Goal: Information Seeking & Learning: Learn about a topic

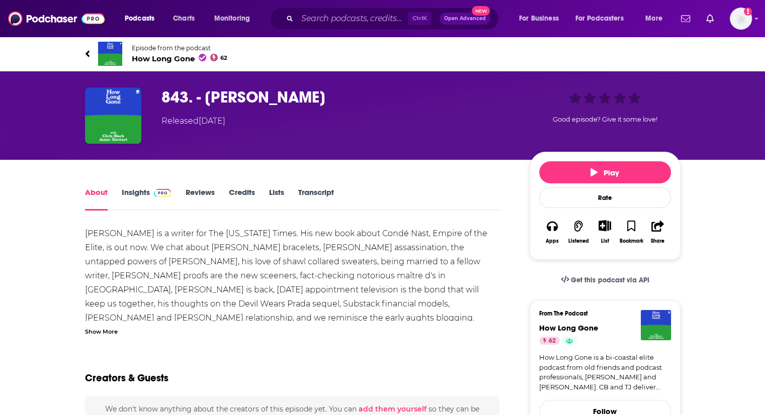
click at [168, 57] on span "How Long Gone 62" at bounding box center [180, 59] width 96 height 10
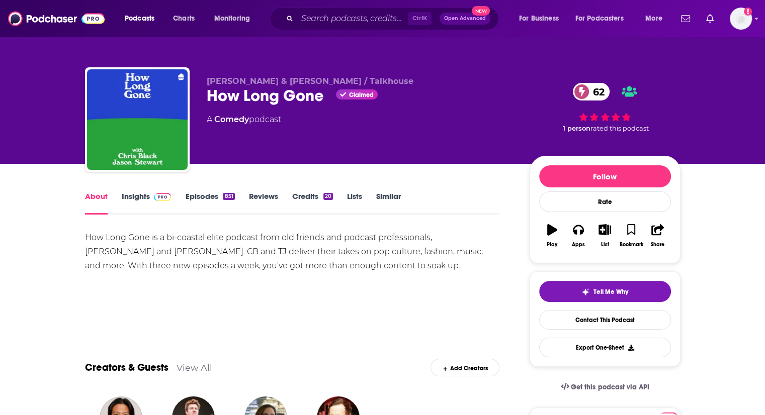
click at [224, 199] on div "851" at bounding box center [229, 196] width 12 height 7
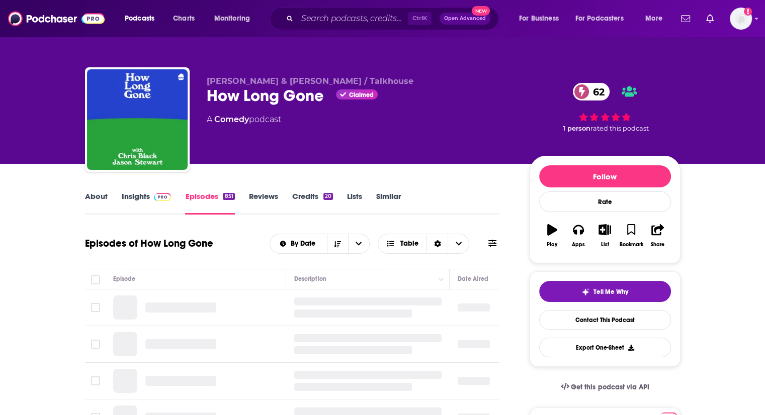
click at [157, 195] on img at bounding box center [163, 197] width 18 height 8
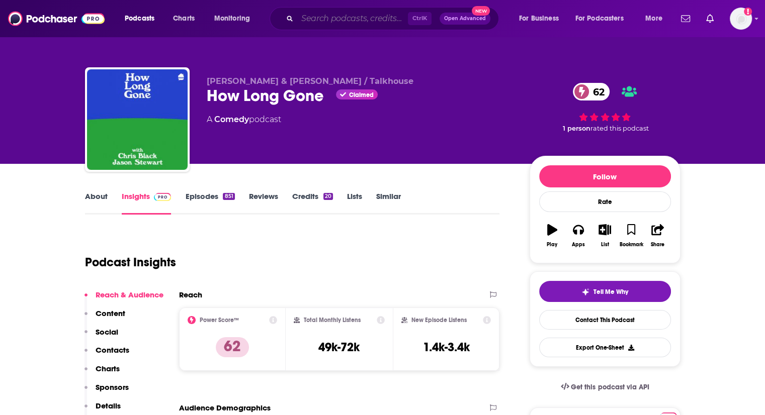
click at [321, 23] on input "Search podcasts, credits, & more..." at bounding box center [352, 19] width 111 height 16
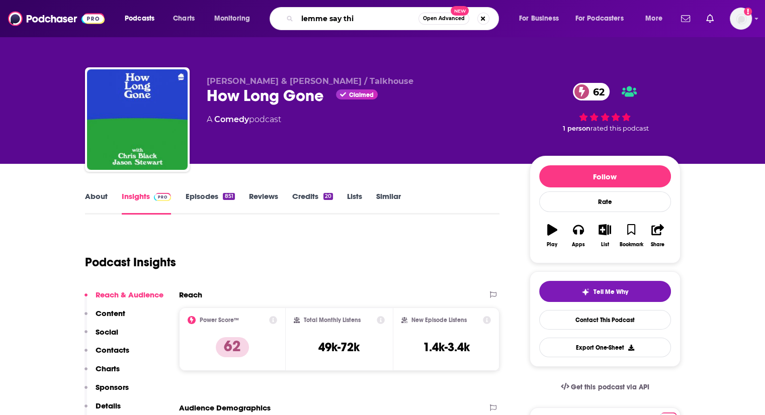
type input "lemme say this"
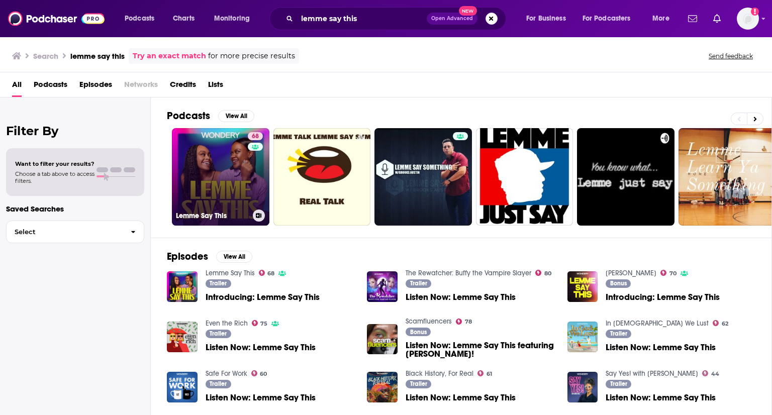
click at [229, 174] on link "68 Lemme Say This" at bounding box center [221, 177] width 98 height 98
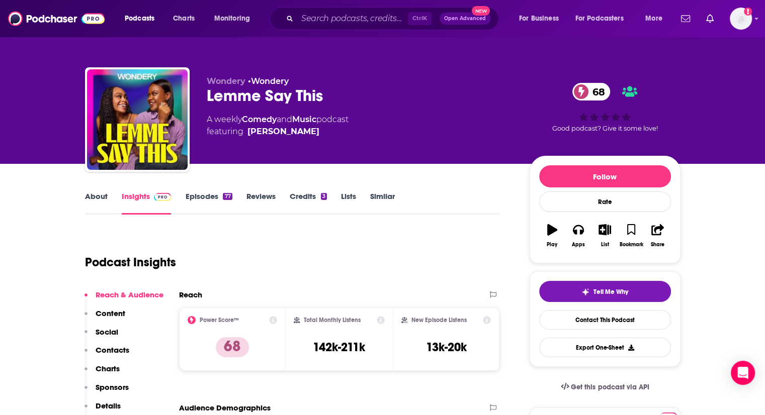
click at [207, 199] on link "Episodes 77" at bounding box center [208, 203] width 47 height 23
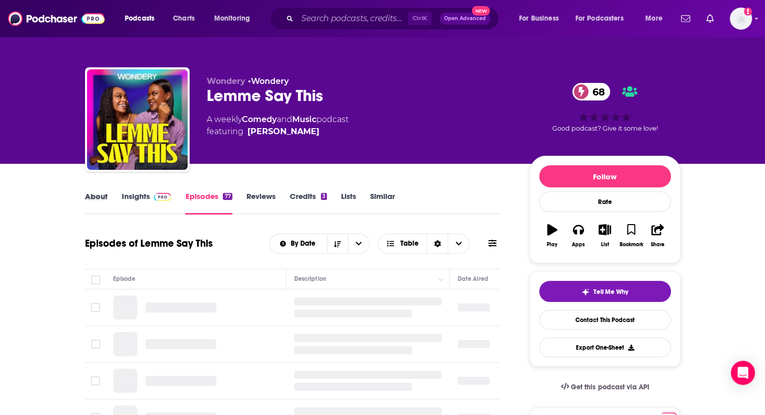
click at [119, 208] on div "About" at bounding box center [103, 203] width 37 height 23
click at [146, 197] on link "Insights" at bounding box center [147, 203] width 50 height 23
